Goal: Use online tool/utility: Utilize a website feature to perform a specific function

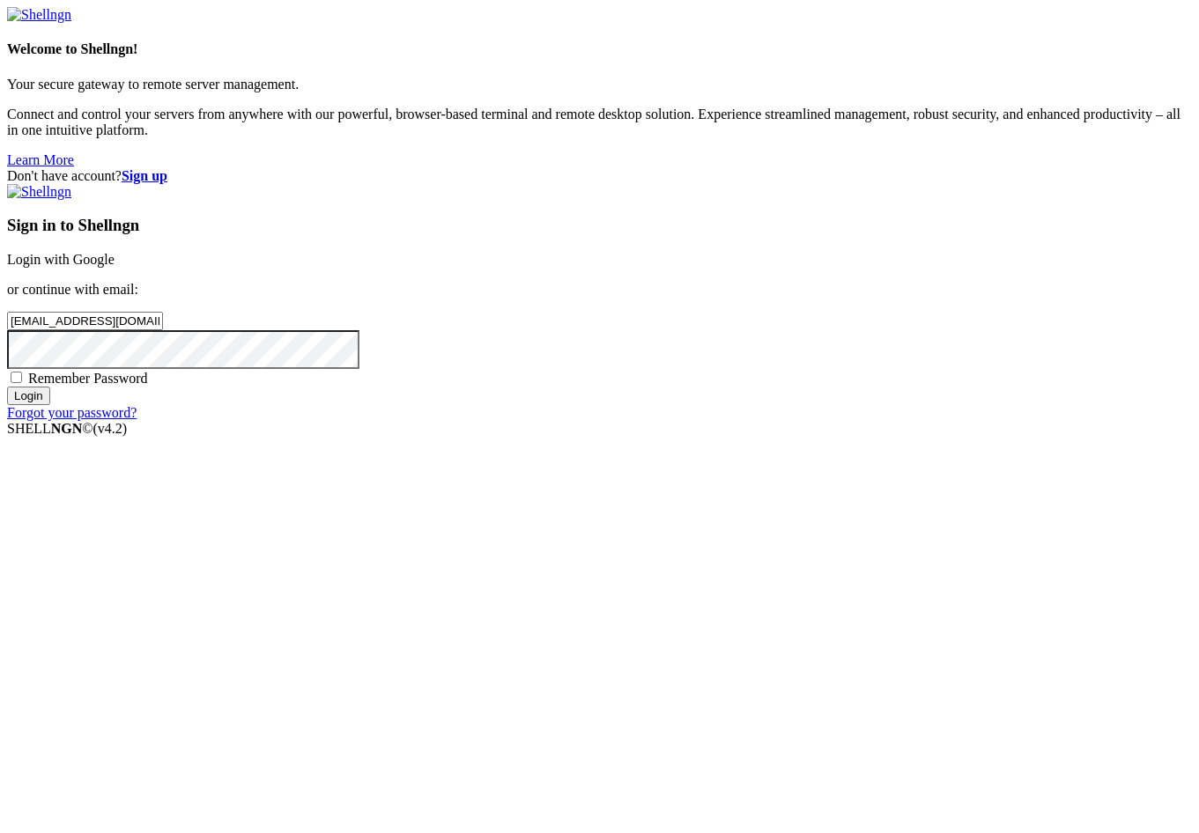
type input "[EMAIL_ADDRESS][DOMAIN_NAME]"
click at [50, 405] on input "Login" at bounding box center [28, 396] width 43 height 18
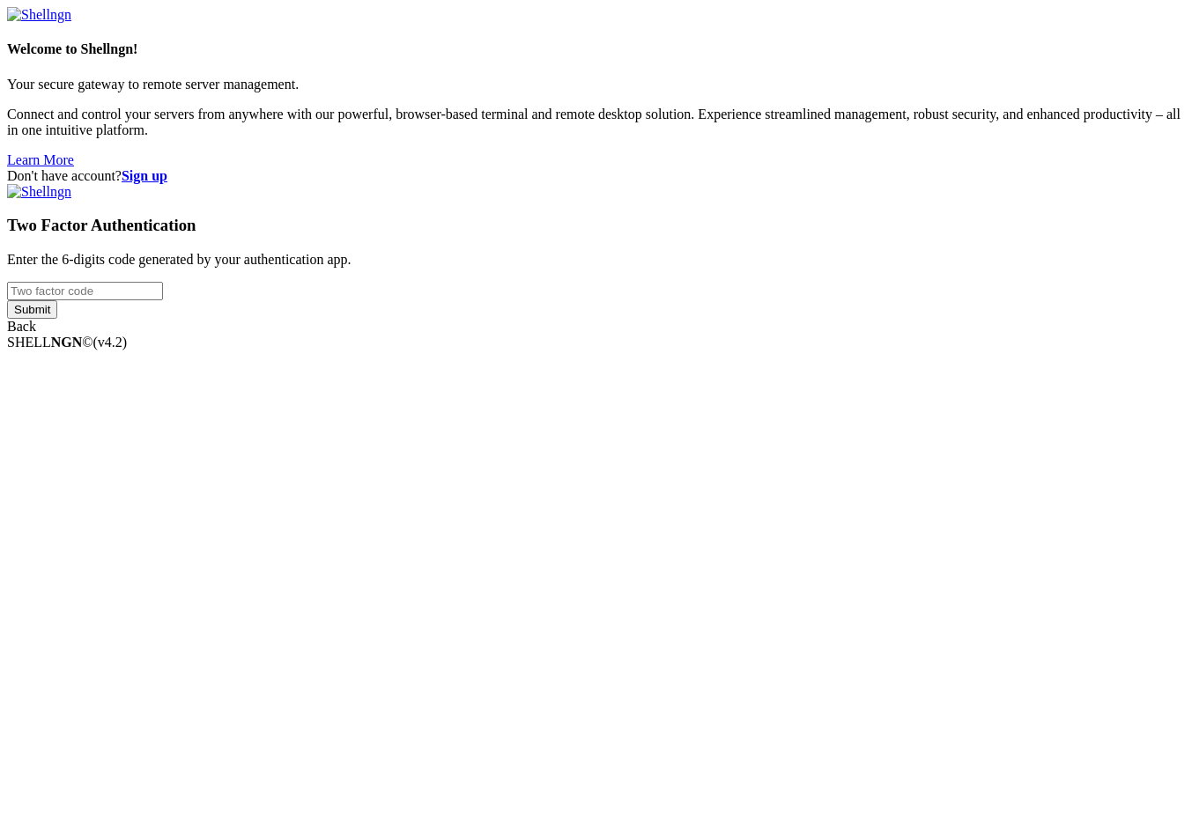
click at [163, 300] on input "number" at bounding box center [85, 291] width 156 height 18
type input "419193"
click at [7, 300] on input "Submit" at bounding box center [32, 309] width 50 height 18
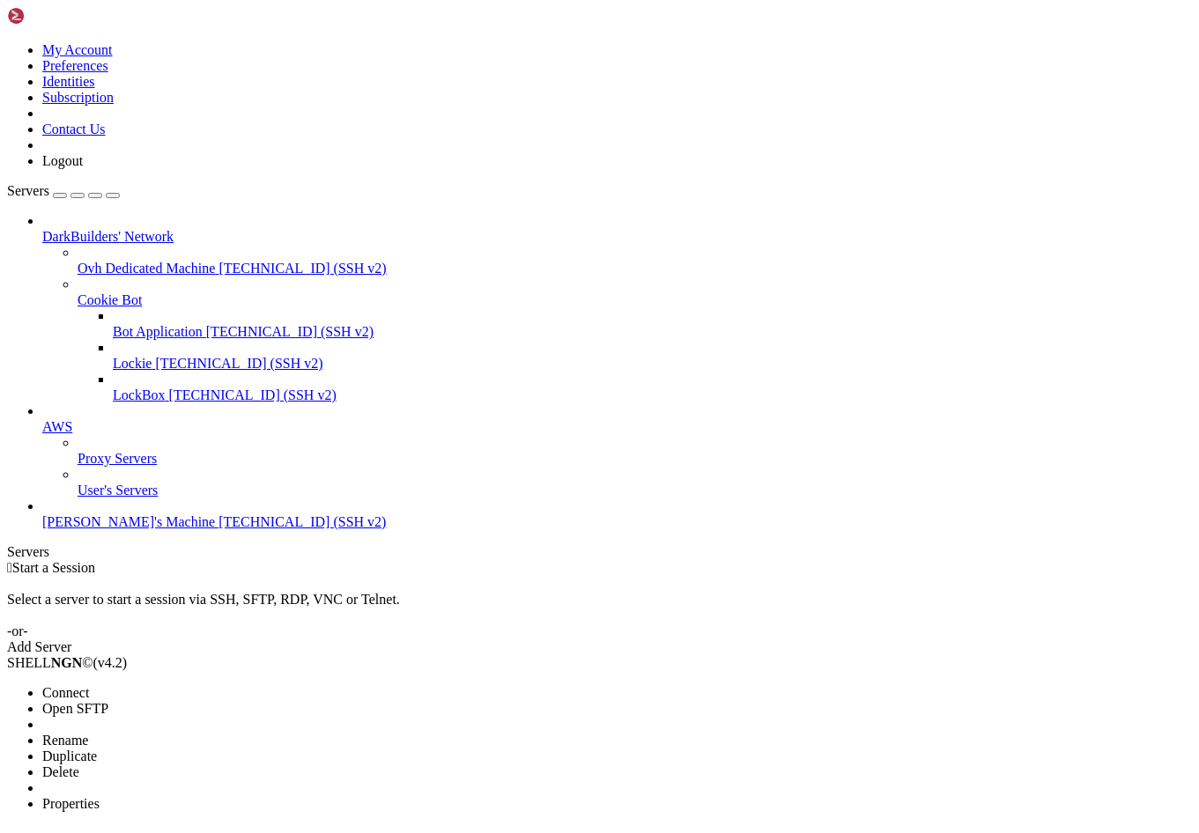
click at [203, 685] on li "Connect" at bounding box center [122, 693] width 160 height 16
